Goal: Book appointment/travel/reservation

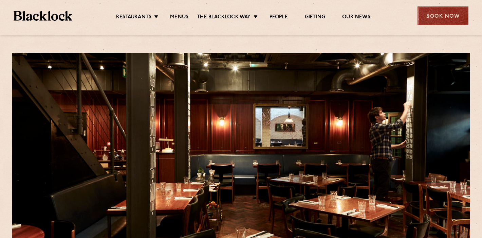
click at [442, 15] on div "Book Now" at bounding box center [443, 15] width 51 height 19
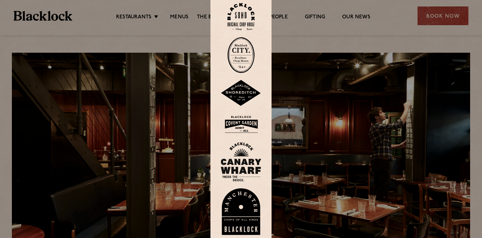
click at [235, 124] on img at bounding box center [241, 124] width 41 height 22
